Goal: Find specific page/section: Find specific page/section

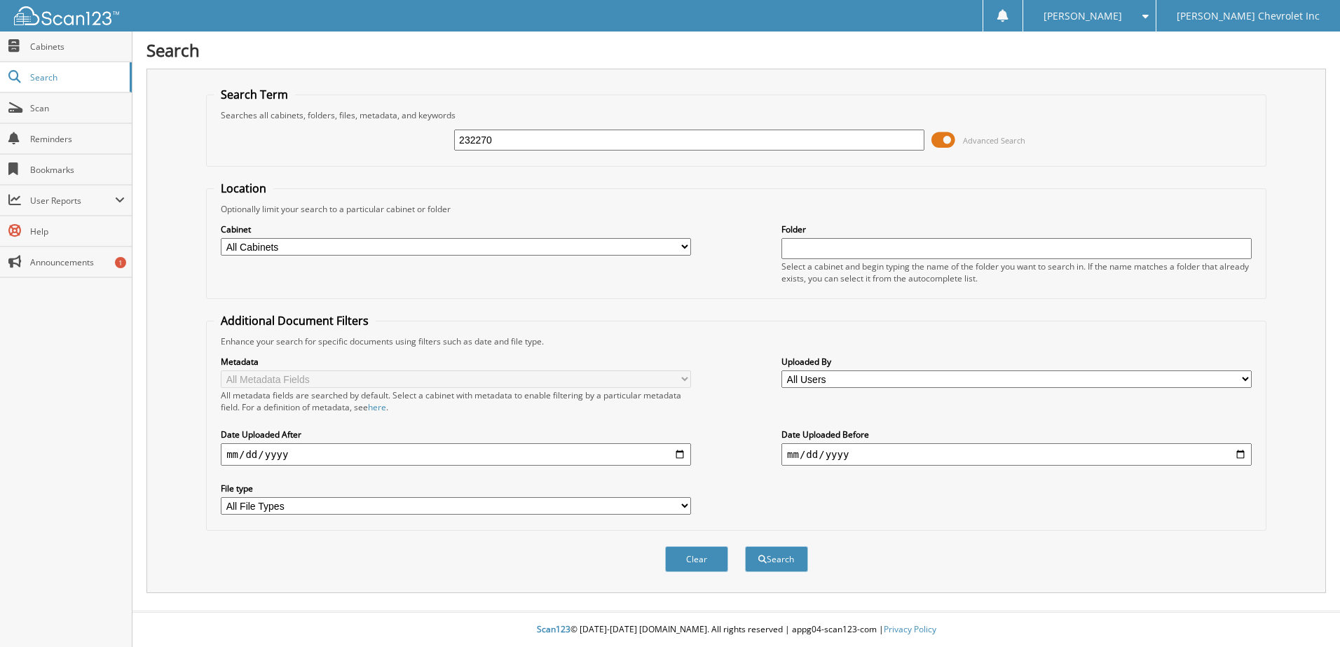
type input "232270"
click at [745, 546] on button "Search" at bounding box center [776, 559] width 63 height 26
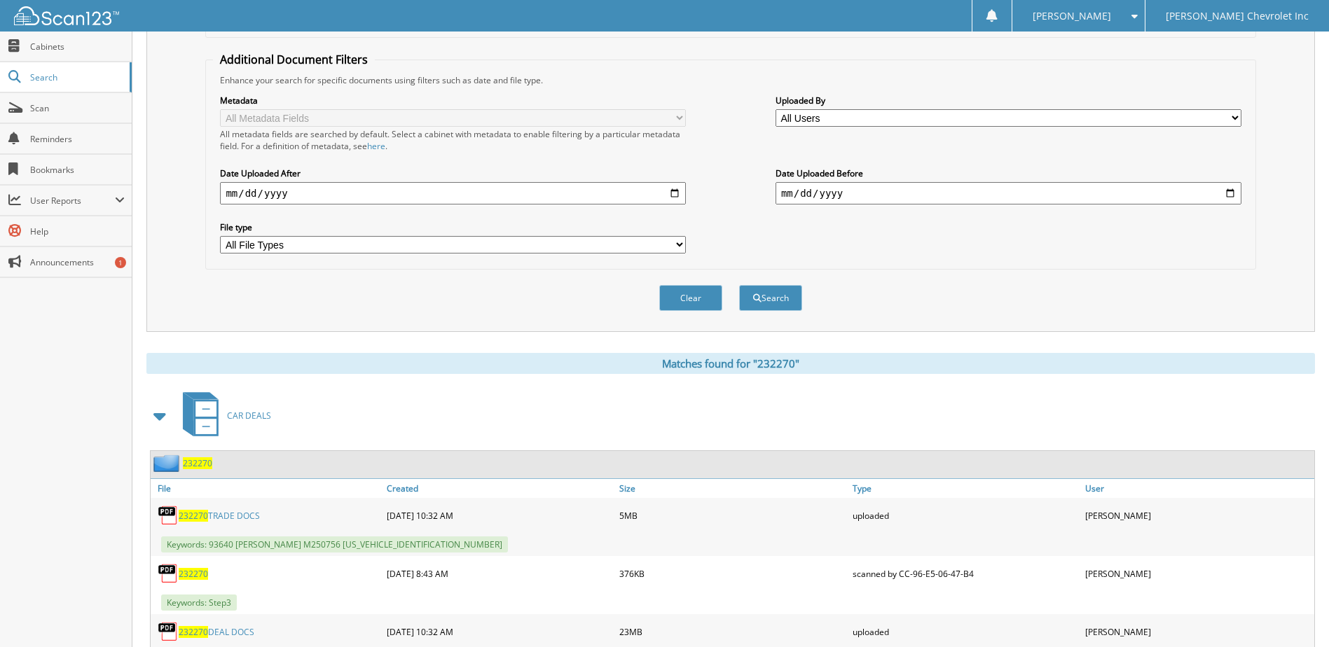
scroll to position [330, 0]
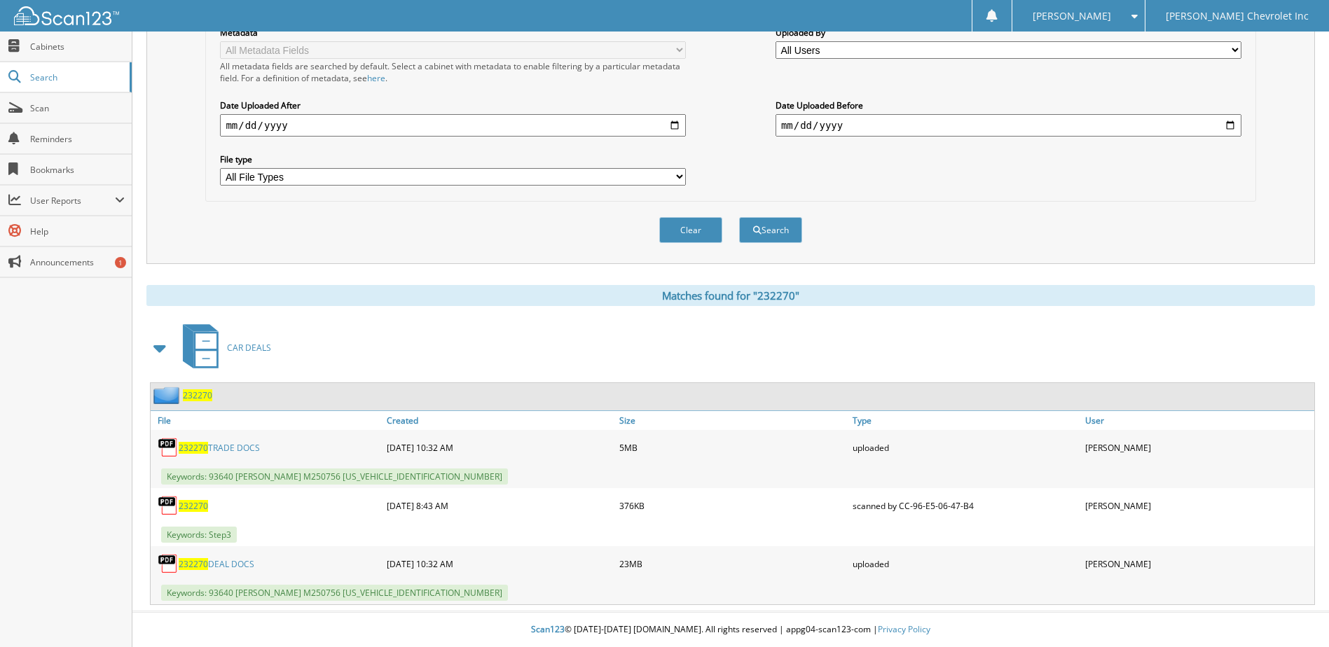
click at [198, 396] on span "232270" at bounding box center [197, 396] width 29 height 12
